Goal: Transaction & Acquisition: Purchase product/service

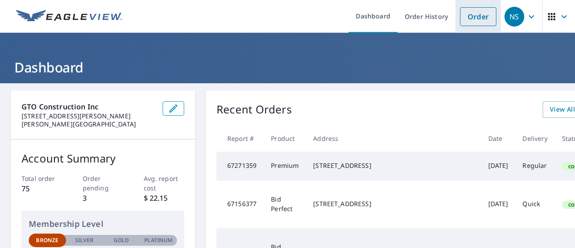
click at [474, 20] on link "Order" at bounding box center [478, 16] width 36 height 19
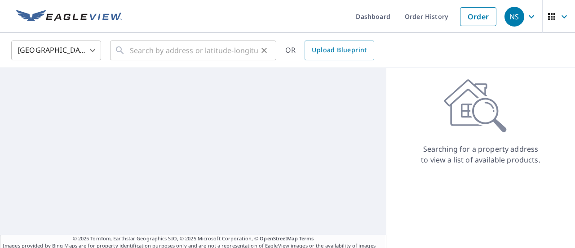
click at [268, 55] on button "Clear" at bounding box center [264, 50] width 13 height 13
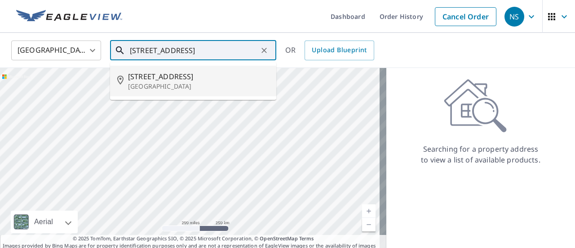
click at [217, 77] on span "[STREET_ADDRESS]" at bounding box center [198, 76] width 141 height 11
type input "[STREET_ADDRESS]"
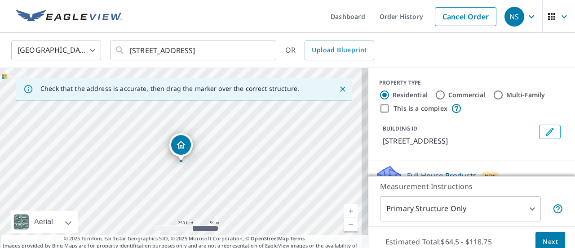
click at [448, 92] on label "Commercial" at bounding box center [466, 94] width 37 height 9
click at [445, 92] on input "Commercial" at bounding box center [440, 94] width 11 height 11
radio input "true"
type input "4"
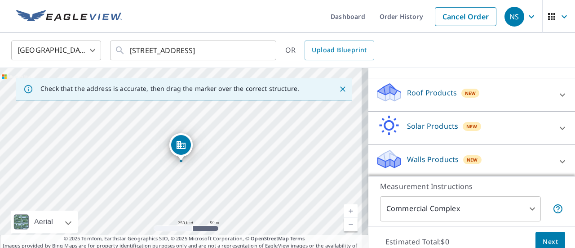
scroll to position [84, 0]
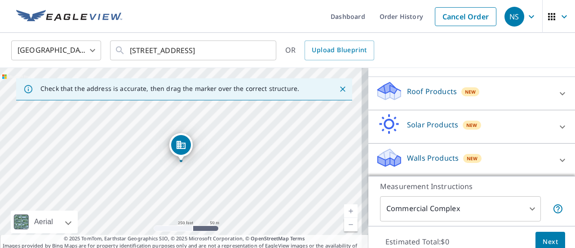
click at [498, 94] on div "Roof Products New" at bounding box center [464, 93] width 176 height 26
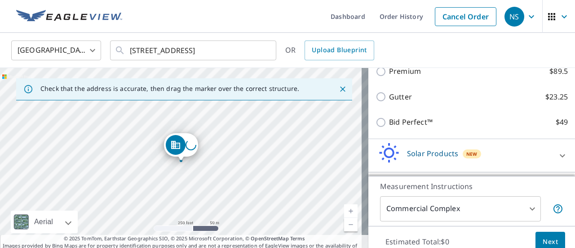
scroll to position [129, 0]
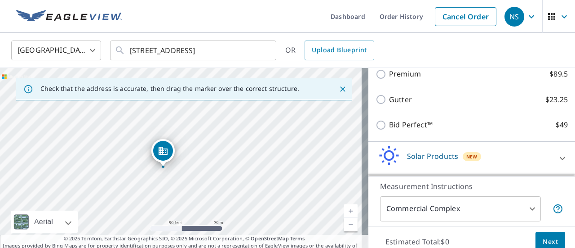
drag, startPoint x: 192, startPoint y: 165, endPoint x: 195, endPoint y: 123, distance: 42.8
click at [193, 125] on div "[STREET_ADDRESS]" at bounding box center [184, 162] width 368 height 189
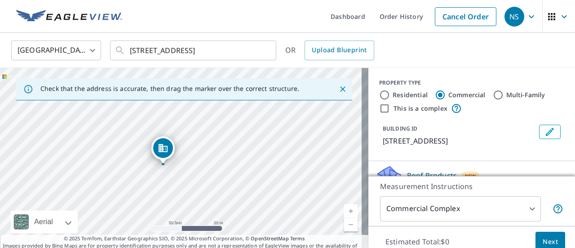
click at [379, 94] on input "Residential" at bounding box center [384, 94] width 11 height 11
radio input "true"
type input "1"
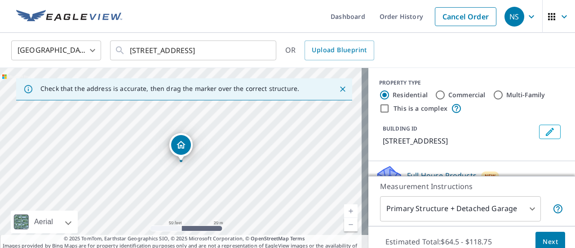
click at [494, 95] on input "Multi-Family" at bounding box center [498, 94] width 11 height 11
radio input "true"
type input "2"
click at [382, 95] on input "Residential" at bounding box center [384, 94] width 11 height 11
radio input "true"
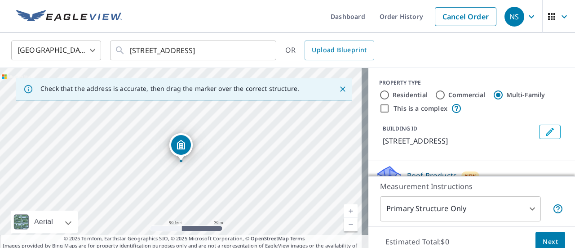
type input "1"
click at [493, 93] on input "Multi-Family" at bounding box center [498, 94] width 11 height 11
radio input "true"
type input "2"
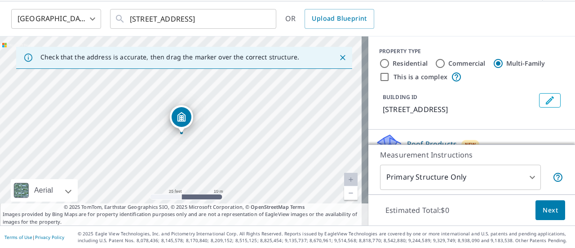
scroll to position [116, 0]
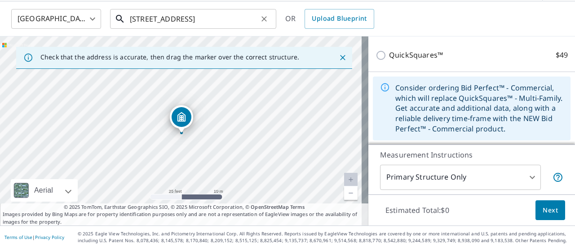
click at [175, 19] on input "[STREET_ADDRESS]" at bounding box center [194, 18] width 128 height 25
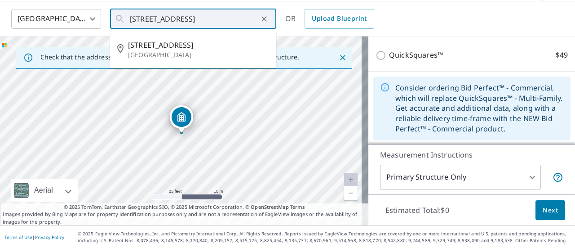
click at [412, 18] on div "[GEOGRAPHIC_DATA] [GEOGRAPHIC_DATA] ​ [STREET_ADDRESS] ​ [STREET_ADDRESS] OR Up…" at bounding box center [284, 18] width 560 height 21
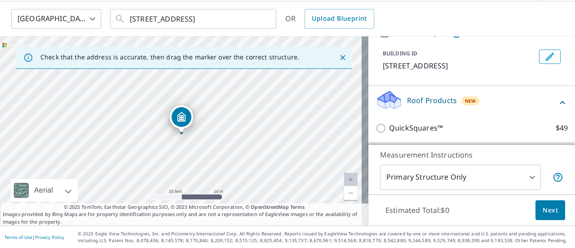
scroll to position [0, 0]
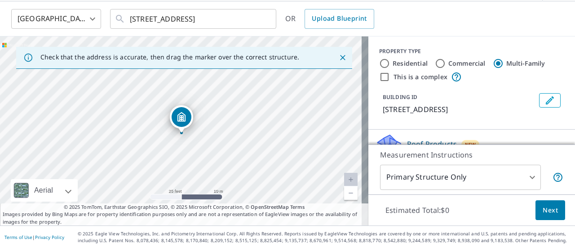
click at [383, 65] on div "Residential" at bounding box center [403, 63] width 49 height 11
click at [381, 65] on input "Residential" at bounding box center [384, 63] width 11 height 11
radio input "true"
type input "1"
